Goal: Task Accomplishment & Management: Complete application form

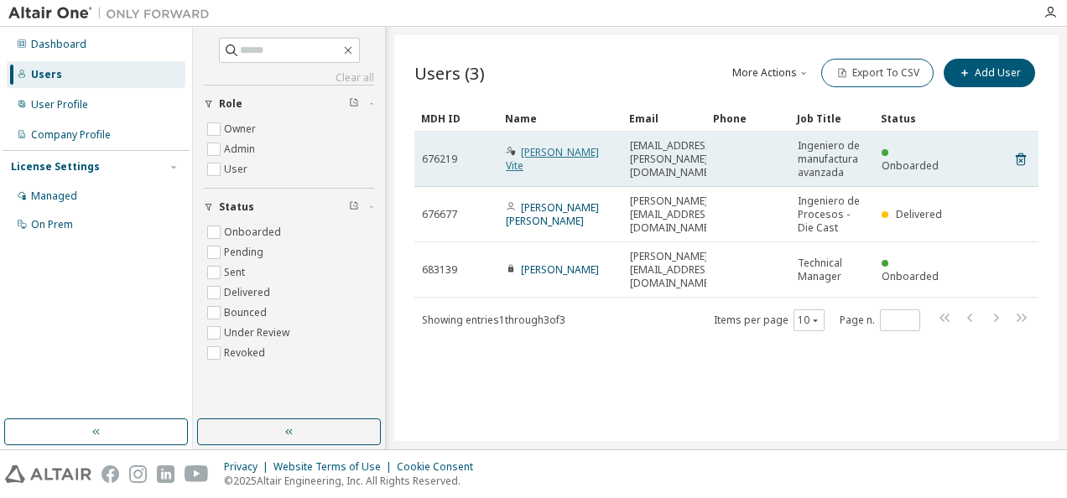
click at [549, 164] on link "[PERSON_NAME] Vite" at bounding box center [552, 159] width 93 height 28
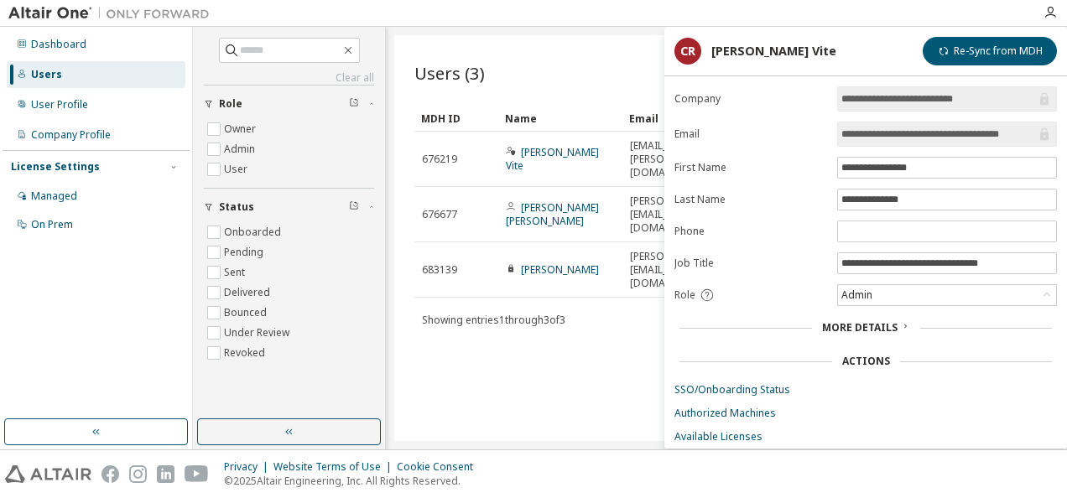
click at [575, 413] on div "Users (3) More Actions Import From CSV Export To CSV Add User Clear Load Save S…" at bounding box center [726, 238] width 664 height 406
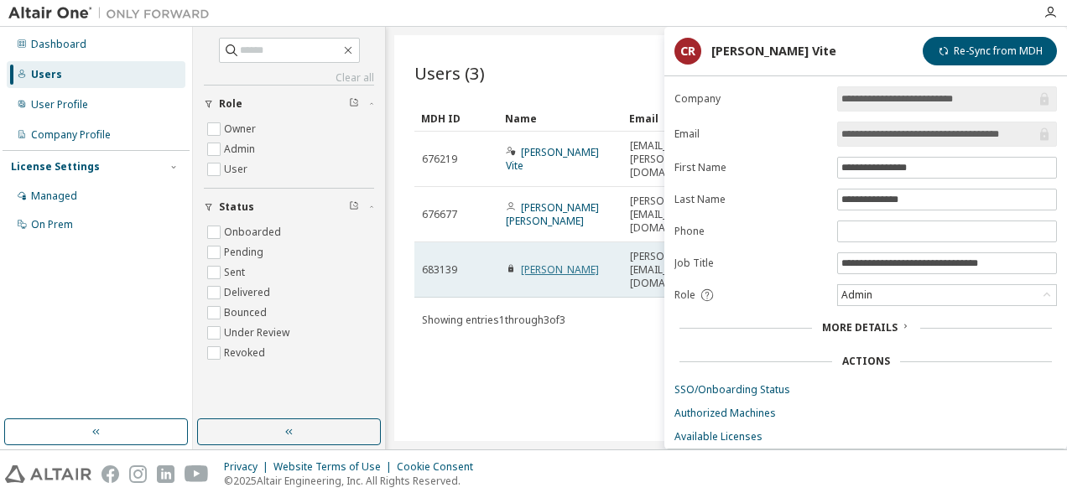
click at [564, 263] on link "[PERSON_NAME]" at bounding box center [560, 270] width 78 height 14
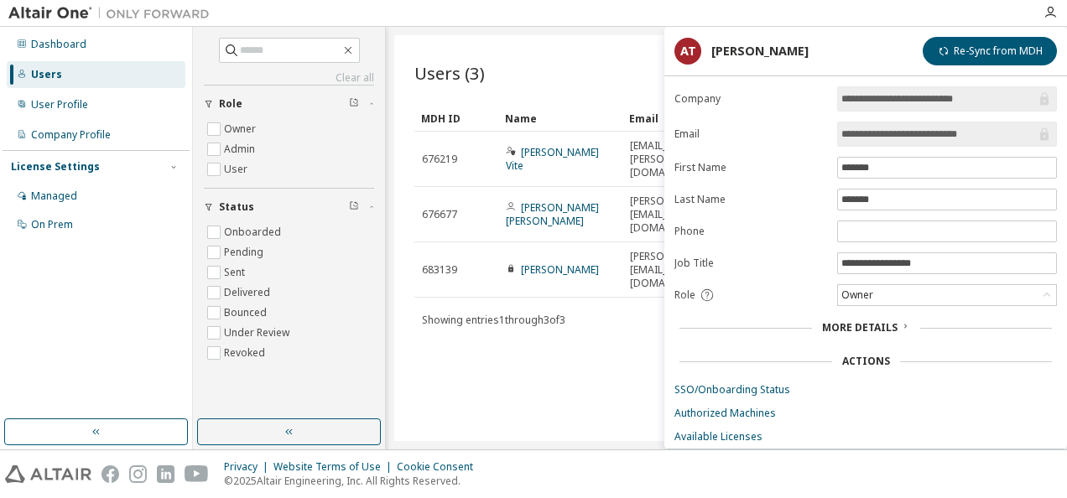
click at [560, 401] on div "Users (3) More Actions Import From CSV Export To CSV Add User Clear Load Save S…" at bounding box center [726, 238] width 664 height 406
click at [579, 111] on div "Name" at bounding box center [560, 118] width 111 height 27
click at [643, 371] on div "Users (3) More Actions Import From CSV Export To CSV Add User Clear Load Save S…" at bounding box center [726, 238] width 664 height 406
click at [355, 48] on icon "button" at bounding box center [347, 50] width 13 height 13
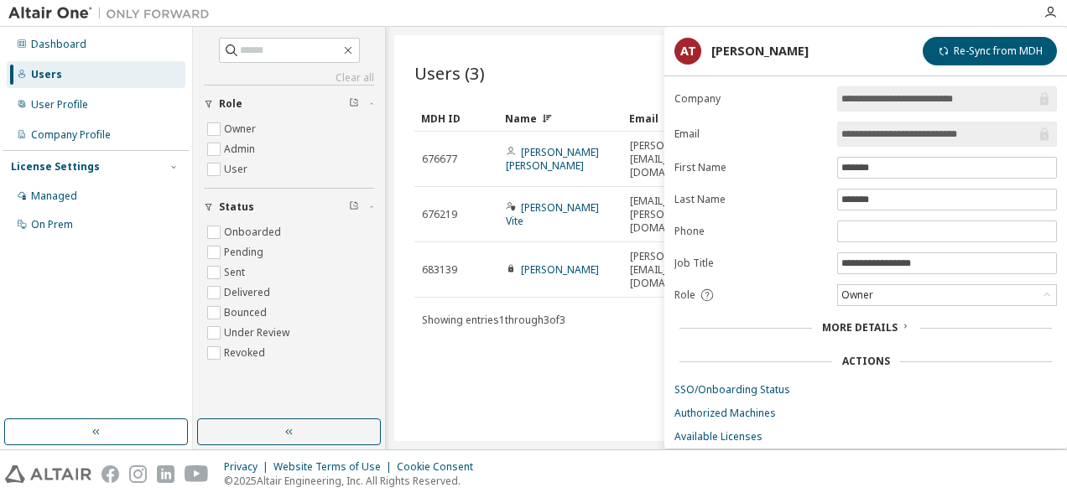
click at [570, 418] on div "Users (3) More Actions Import From CSV Export To CSV Add User Clear Load Save S…" at bounding box center [726, 238] width 664 height 406
click at [544, 341] on div "Users (3) More Actions Import From CSV Export To CSV Add User Clear Load Save S…" at bounding box center [726, 238] width 664 height 406
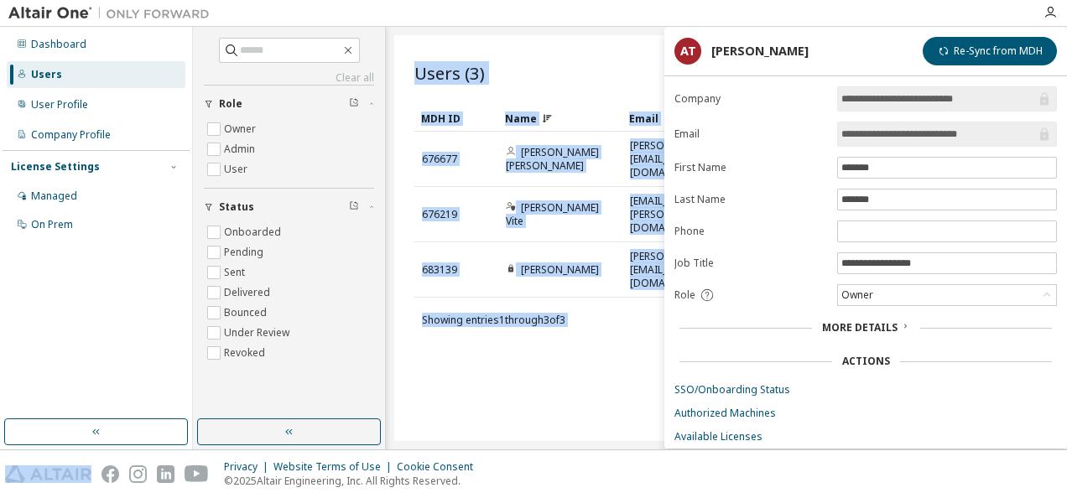
click at [544, 341] on div "Users (3) More Actions Import From CSV Export To CSV Add User Clear Load Save S…" at bounding box center [726, 238] width 664 height 406
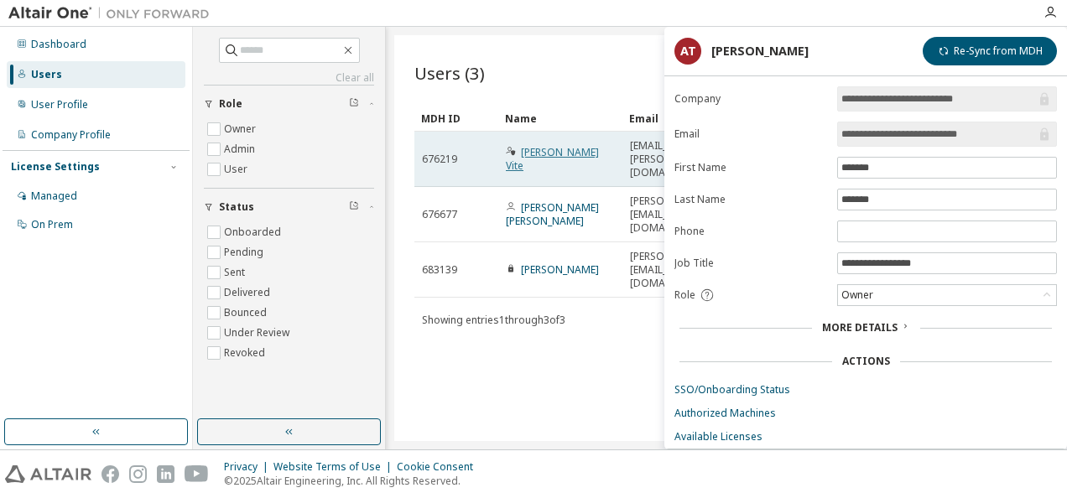
click at [545, 162] on link "[PERSON_NAME] Vite" at bounding box center [552, 159] width 93 height 28
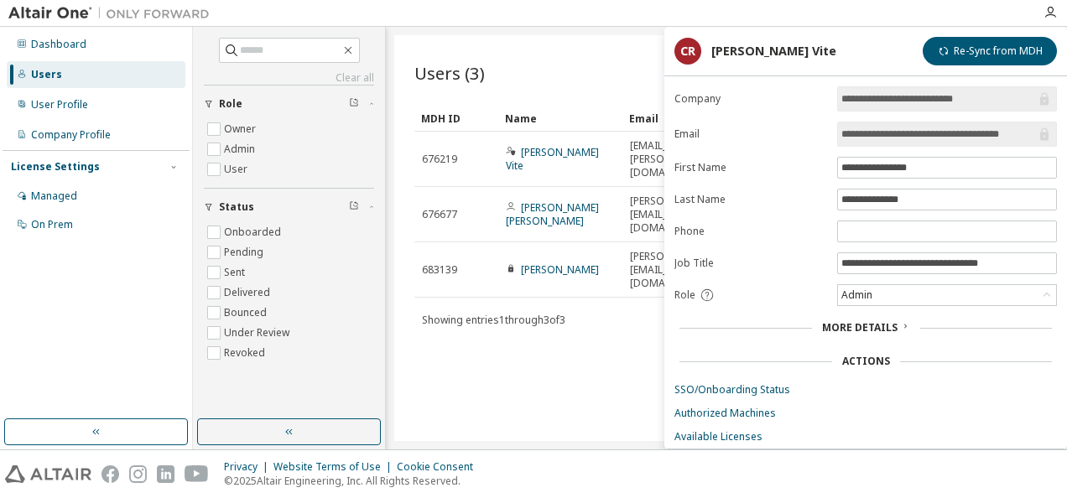
click at [545, 162] on link "[PERSON_NAME] Vite" at bounding box center [552, 159] width 93 height 28
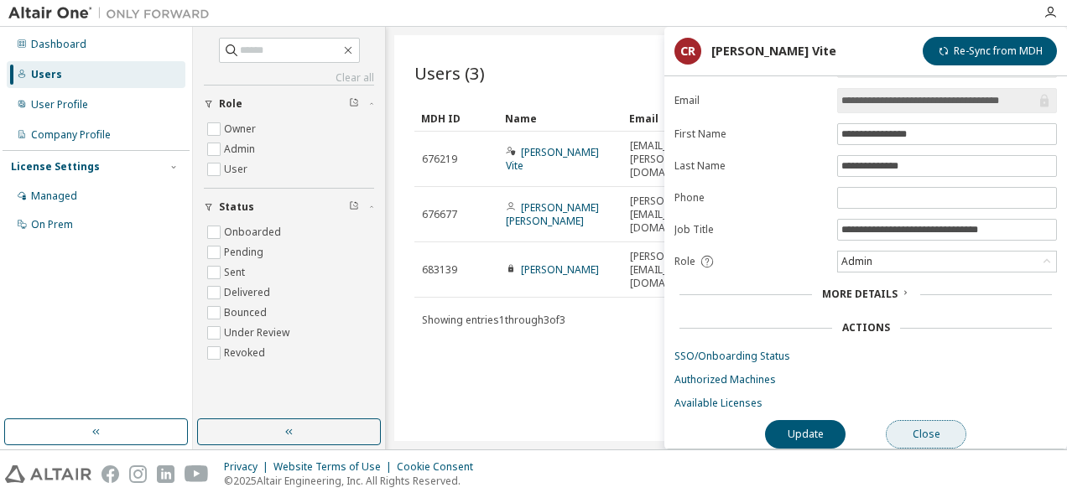
click at [951, 429] on button "Close" at bounding box center [926, 434] width 81 height 29
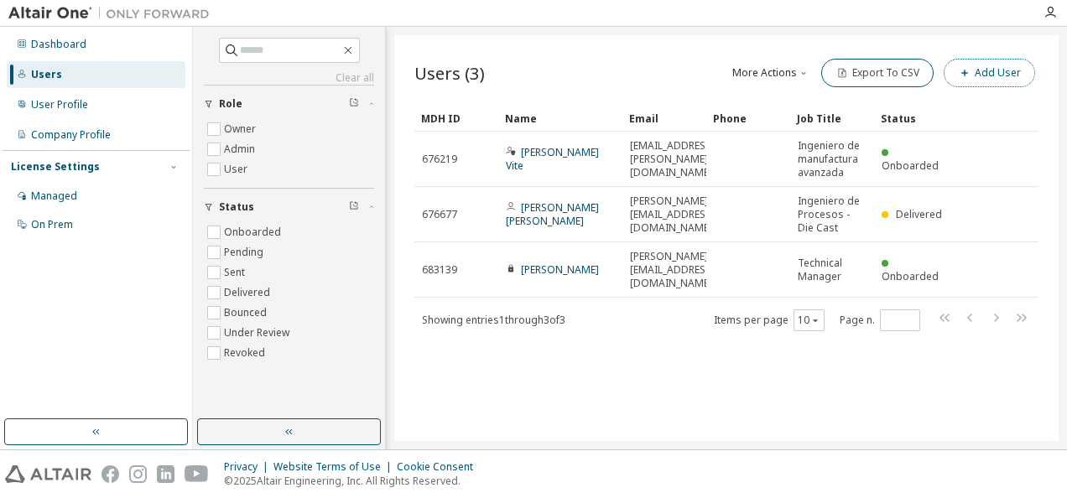
click at [994, 73] on button "Add User" at bounding box center [989, 73] width 91 height 29
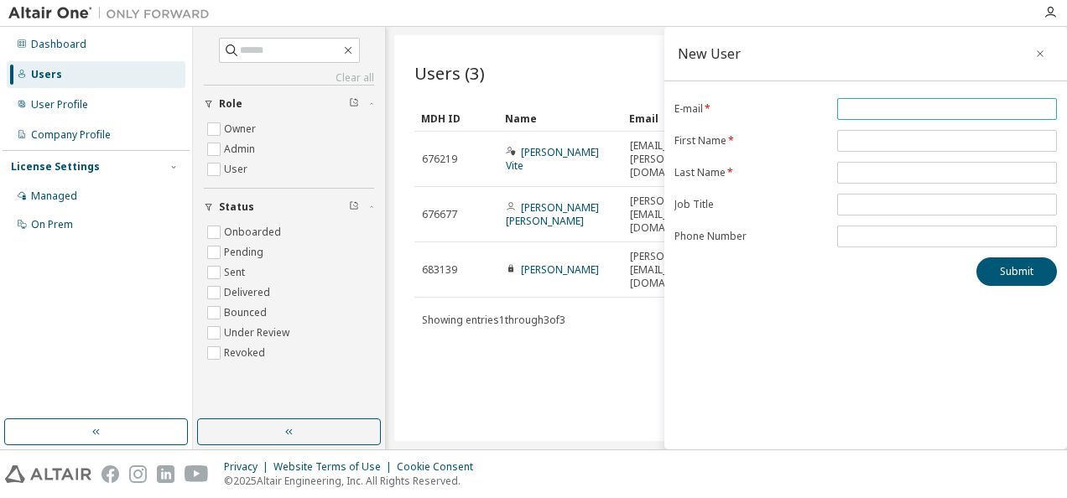
click at [860, 106] on input "email" at bounding box center [946, 108] width 211 height 13
type input "*"
type input "**********"
click at [867, 142] on input "text" at bounding box center [946, 140] width 211 height 13
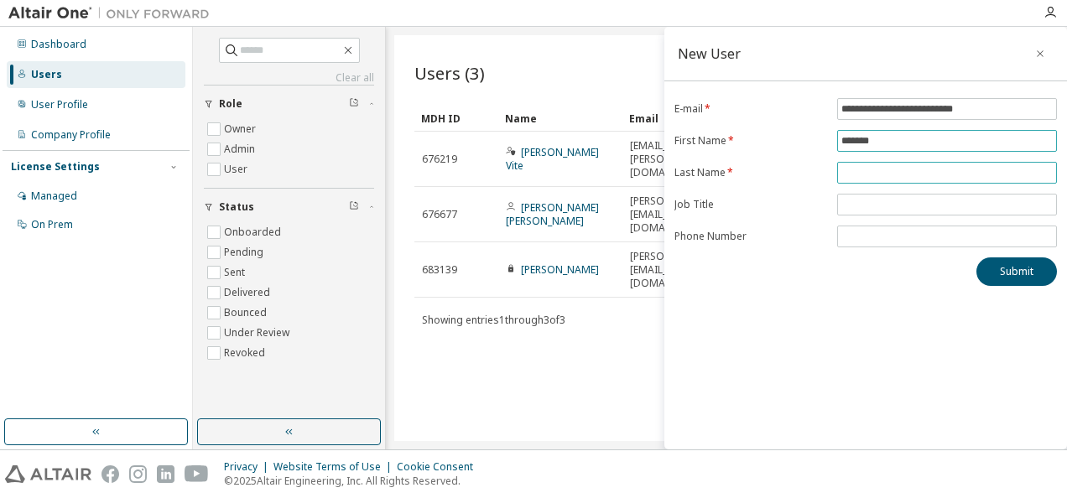
type input "*******"
click at [871, 171] on input "text" at bounding box center [946, 172] width 211 height 13
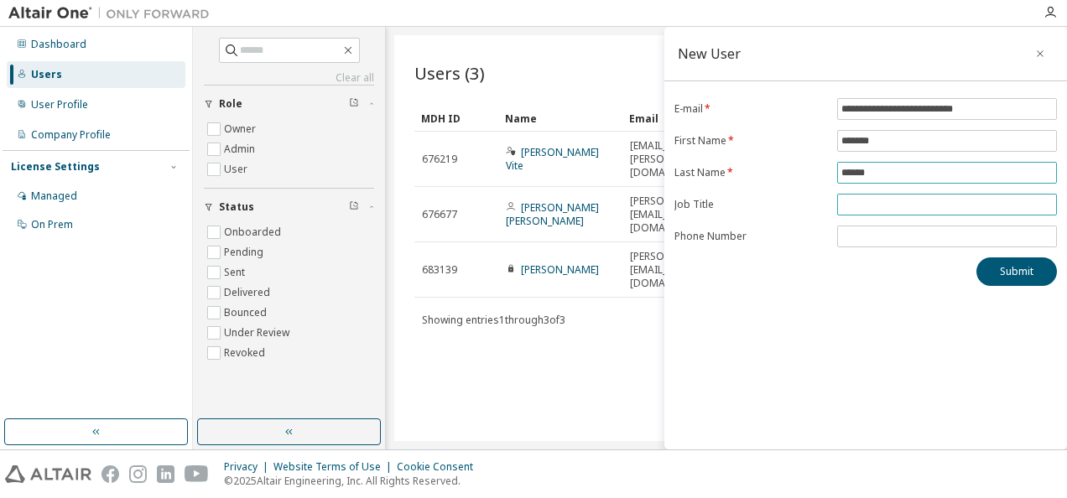
type input "******"
click at [871, 198] on input "text" at bounding box center [946, 204] width 211 height 13
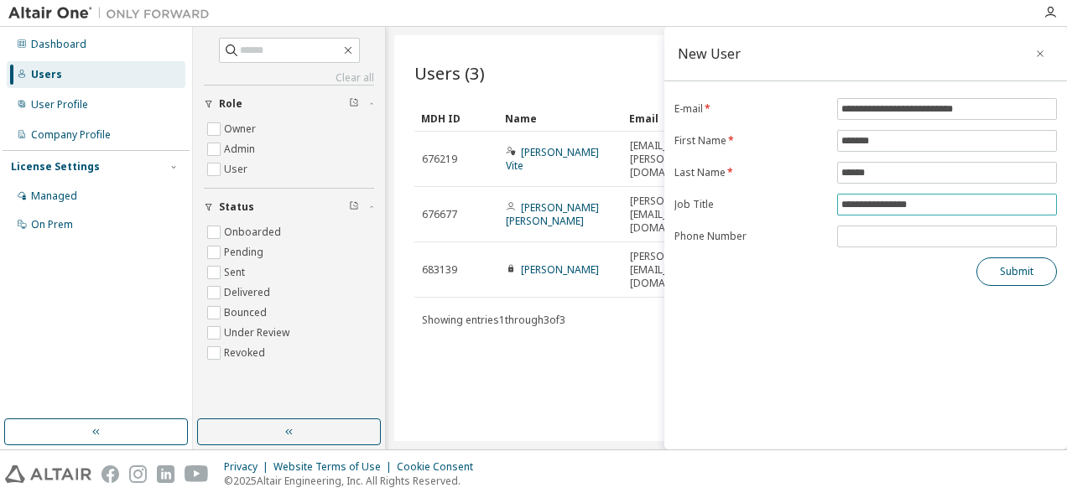
type input "**********"
click at [1013, 273] on button "Submit" at bounding box center [1017, 272] width 81 height 29
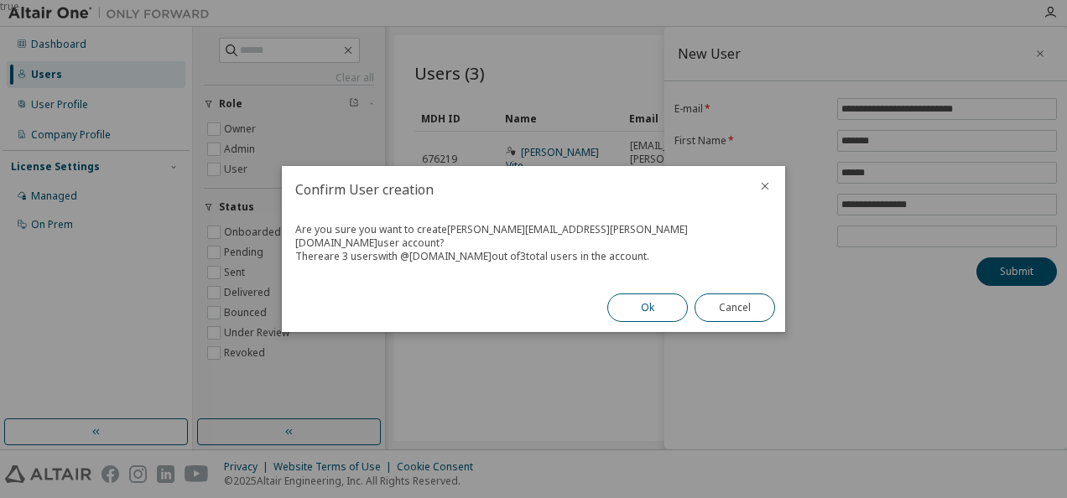
click at [640, 299] on button "Ok" at bounding box center [647, 308] width 81 height 29
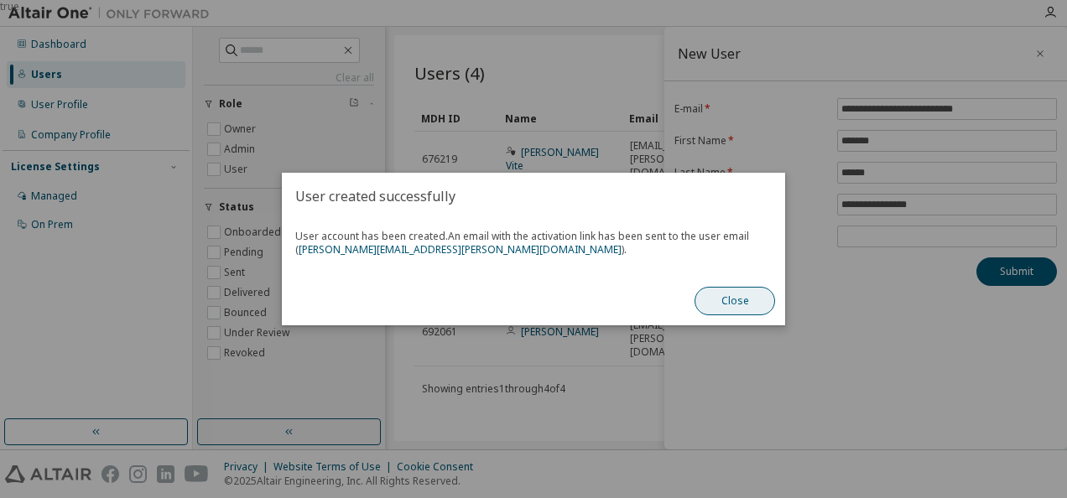
click at [723, 300] on button "Close" at bounding box center [735, 301] width 81 height 29
